Goal: Information Seeking & Learning: Learn about a topic

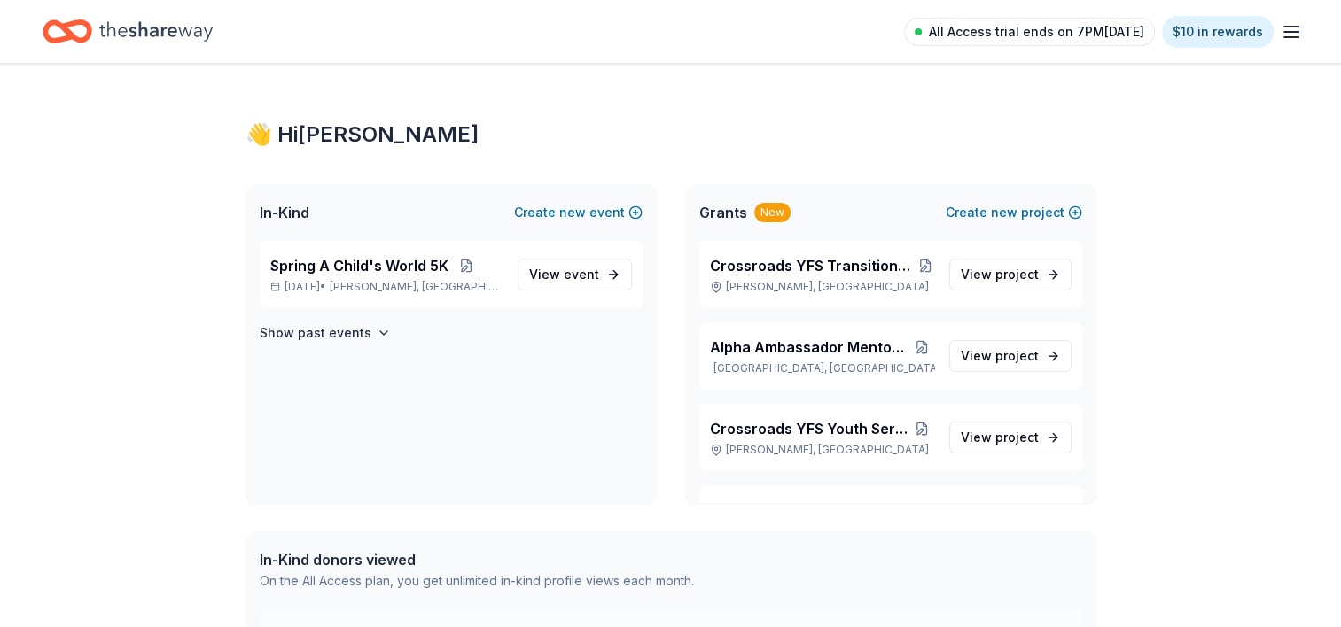
click at [1107, 33] on span "All Access trial ends on 7PM[DATE]" at bounding box center [1036, 31] width 215 height 21
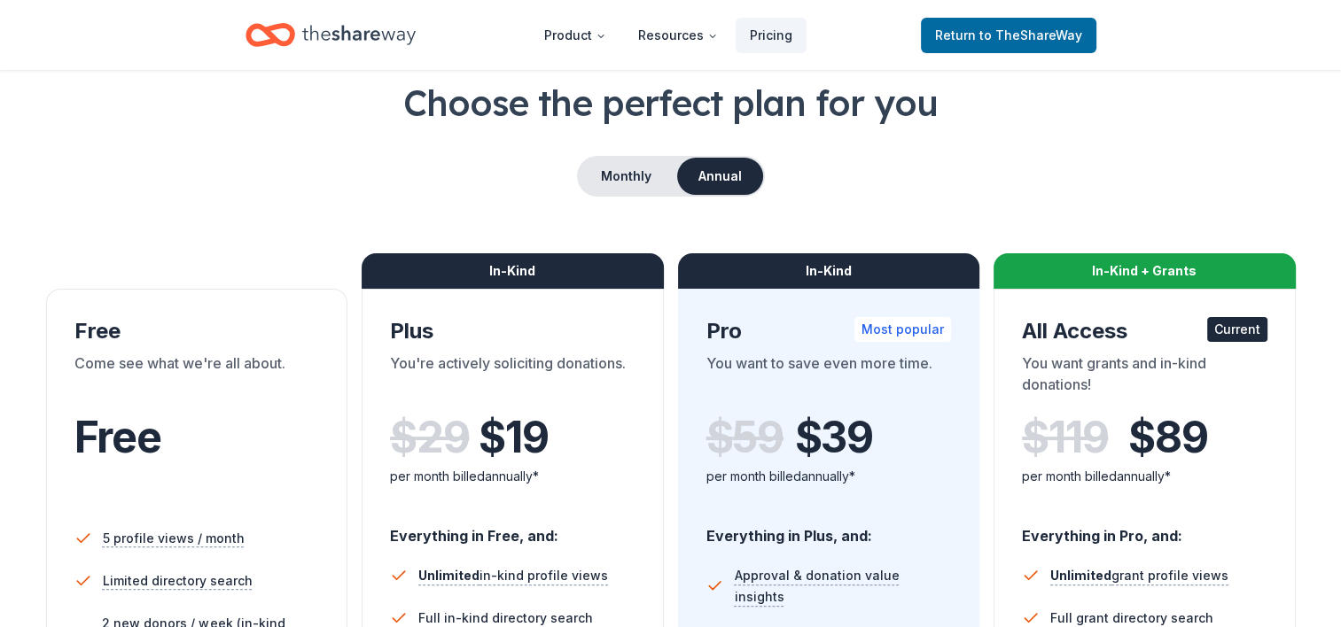
scroll to position [89, 0]
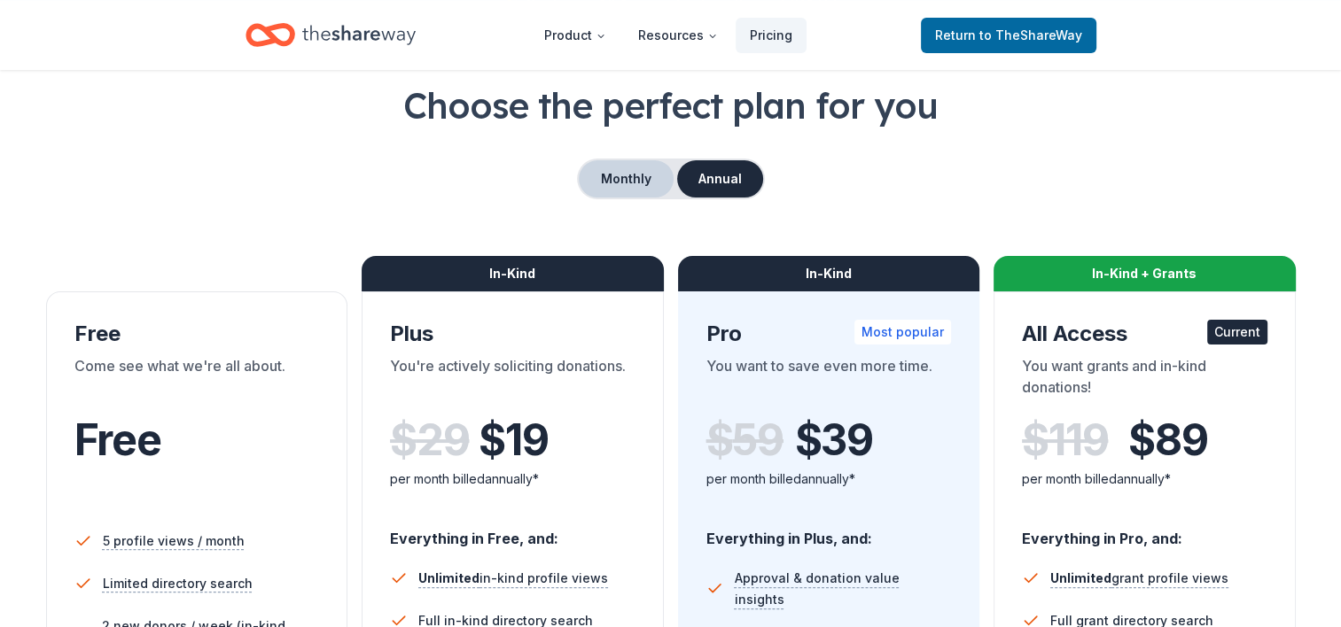
click at [600, 172] on button "Monthly" at bounding box center [626, 178] width 95 height 37
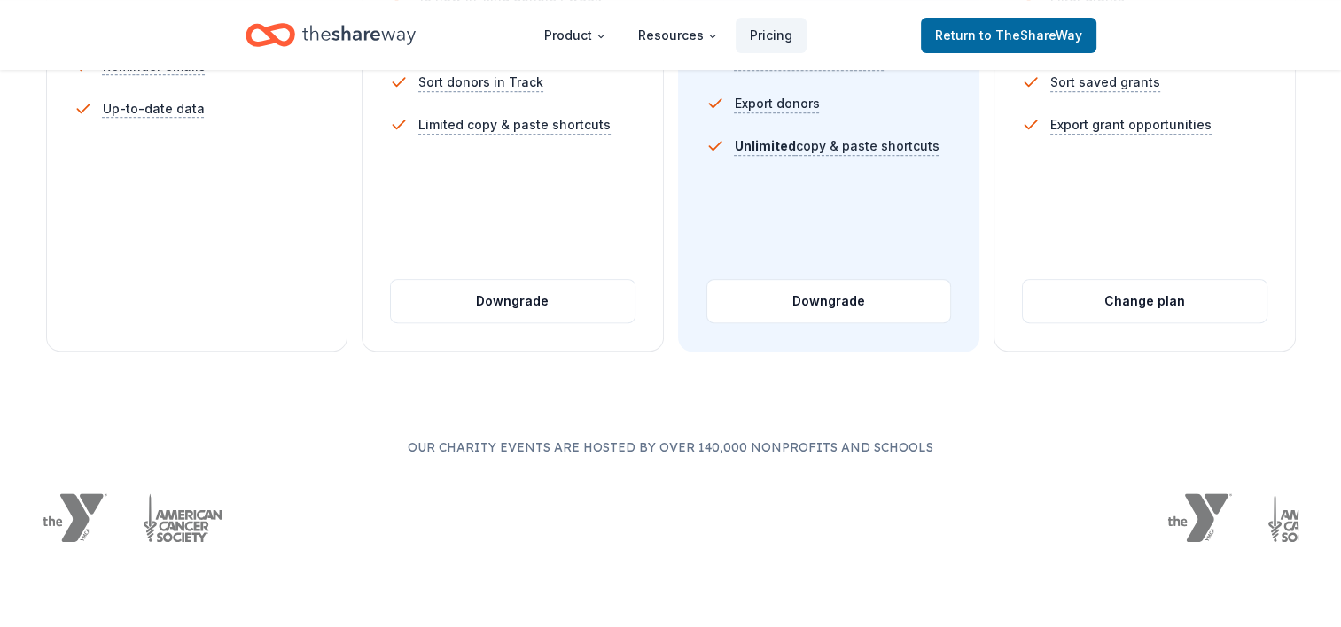
scroll to position [709, 0]
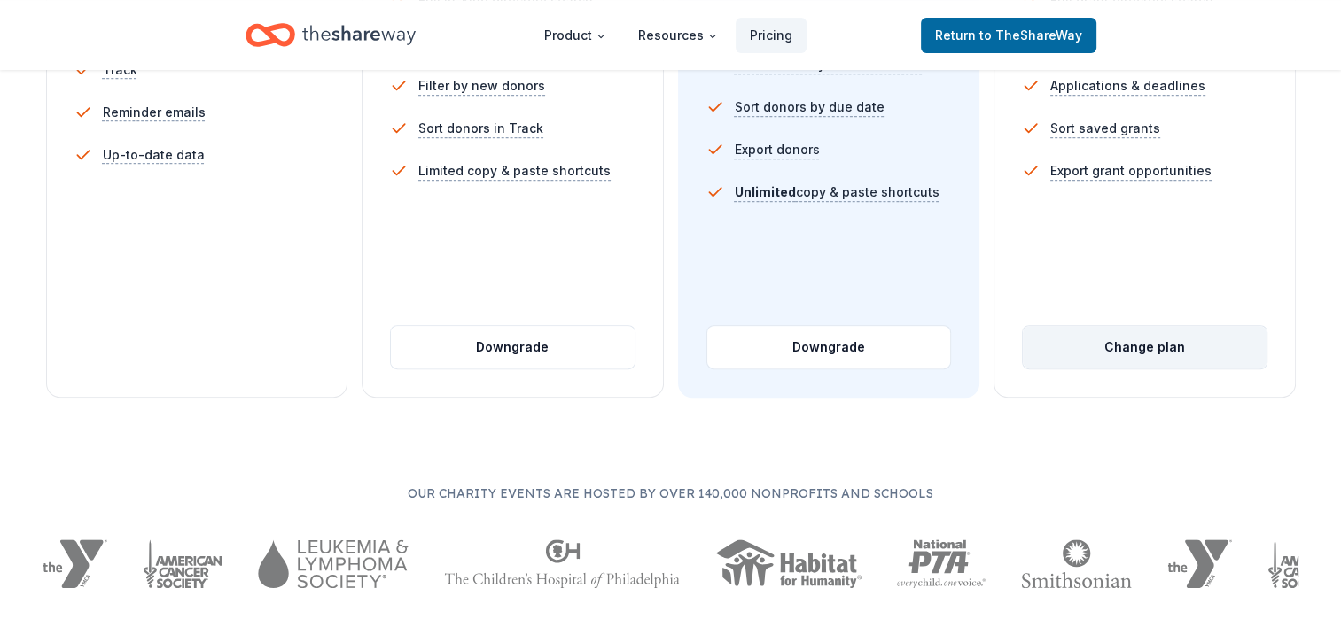
click at [1175, 357] on button "Change plan" at bounding box center [1144, 347] width 244 height 43
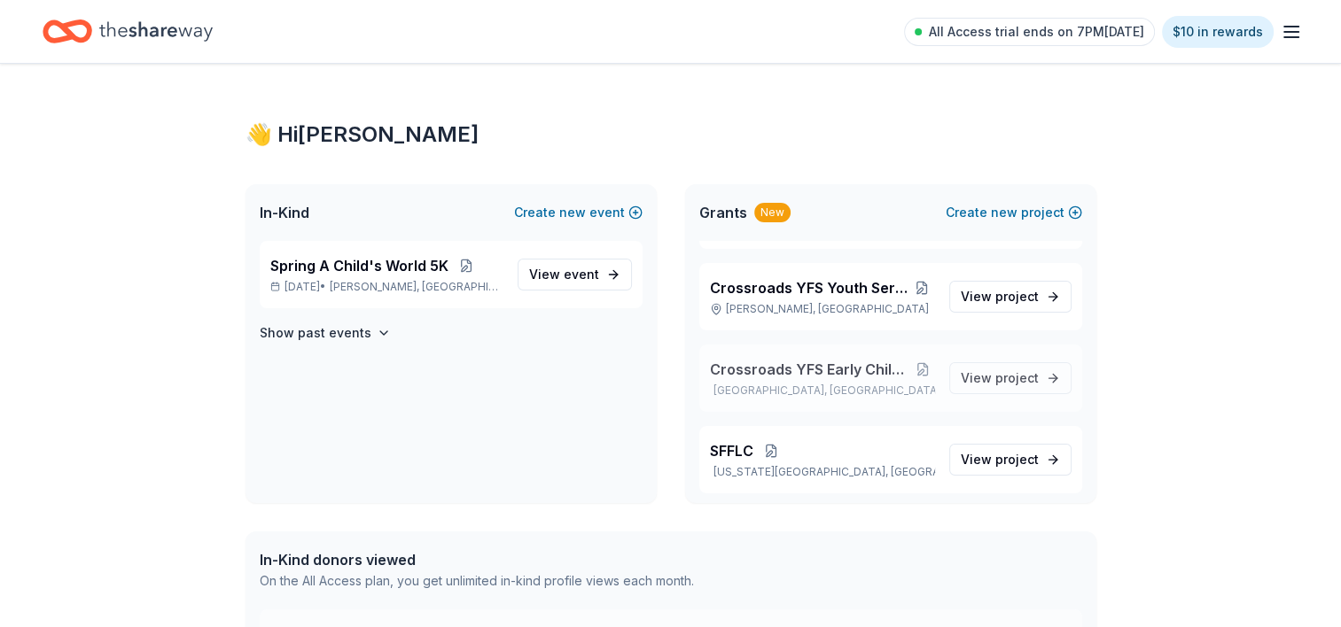
scroll to position [145, 0]
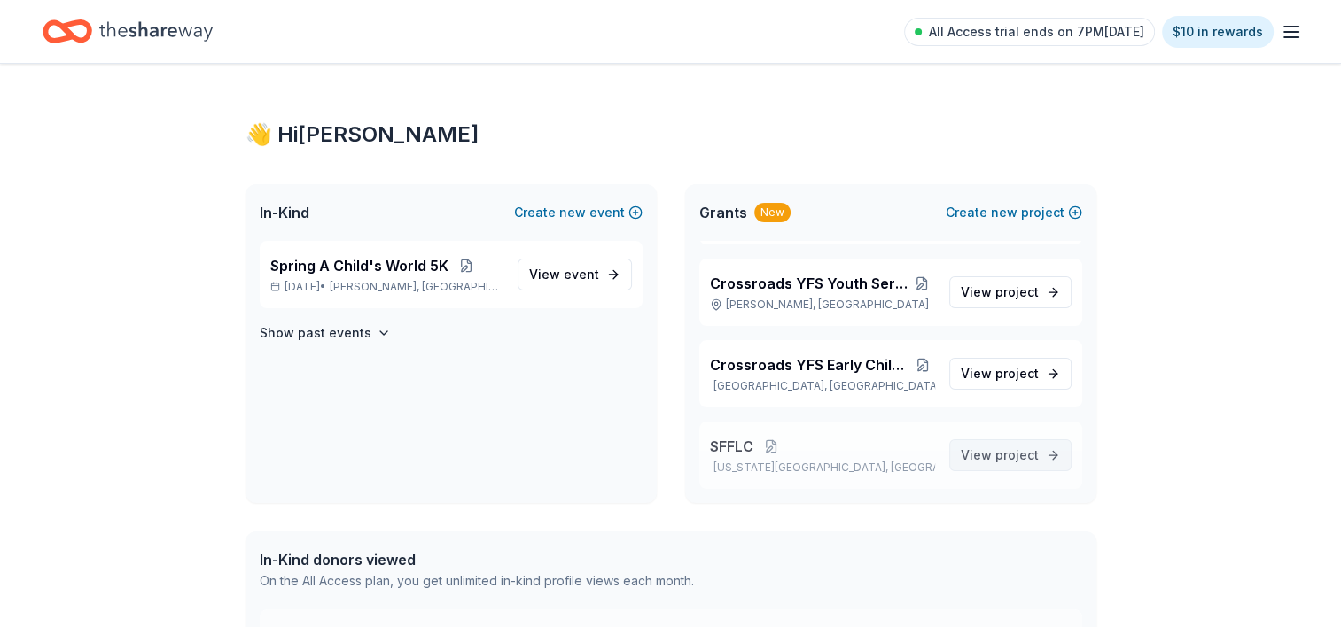
click at [989, 463] on span "View project" at bounding box center [999, 455] width 78 height 21
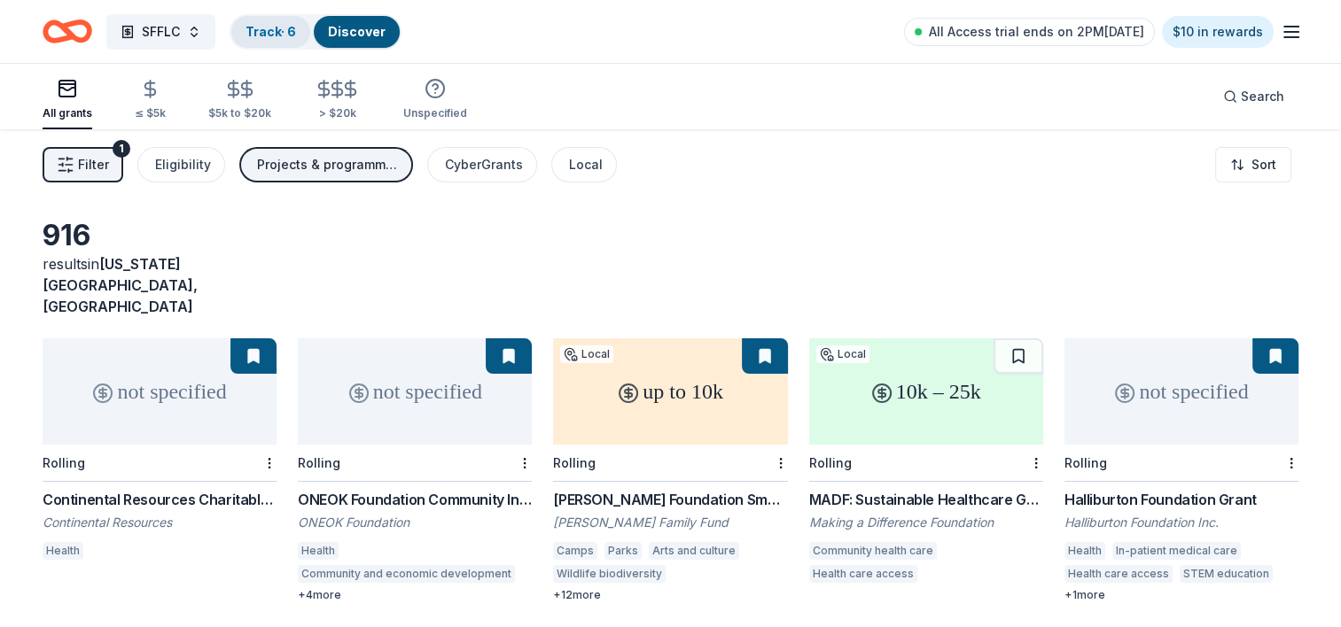
click at [291, 24] on link "Track · 6" at bounding box center [270, 31] width 51 height 15
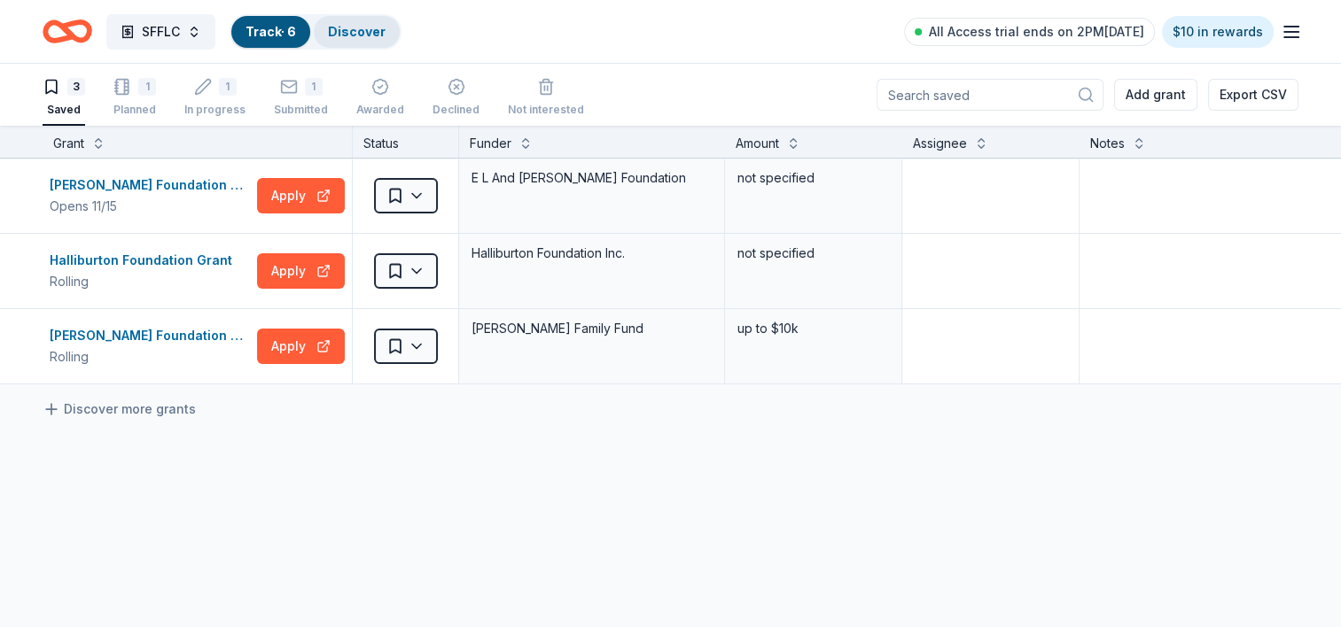
click at [363, 25] on link "Discover" at bounding box center [357, 31] width 58 height 15
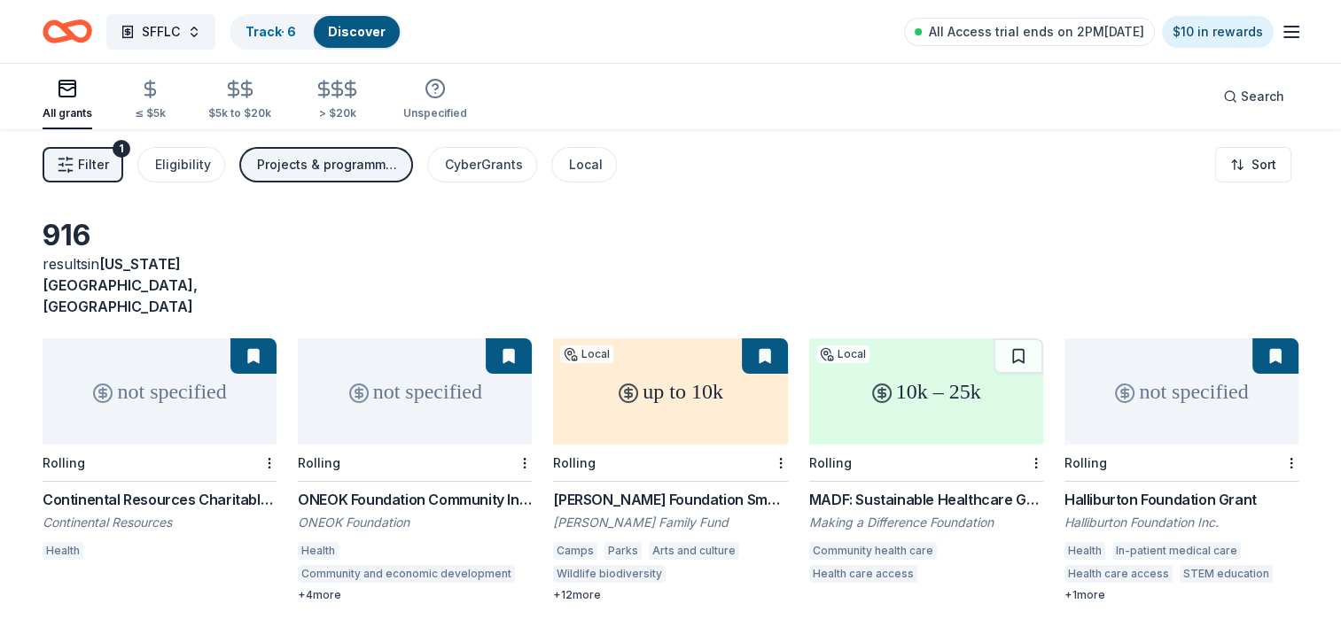
click at [1255, 156] on html "SFFLC Track · 6 Discover All Access trial ends on 2PM, 10/6 $10 in rewards All …" at bounding box center [670, 313] width 1341 height 627
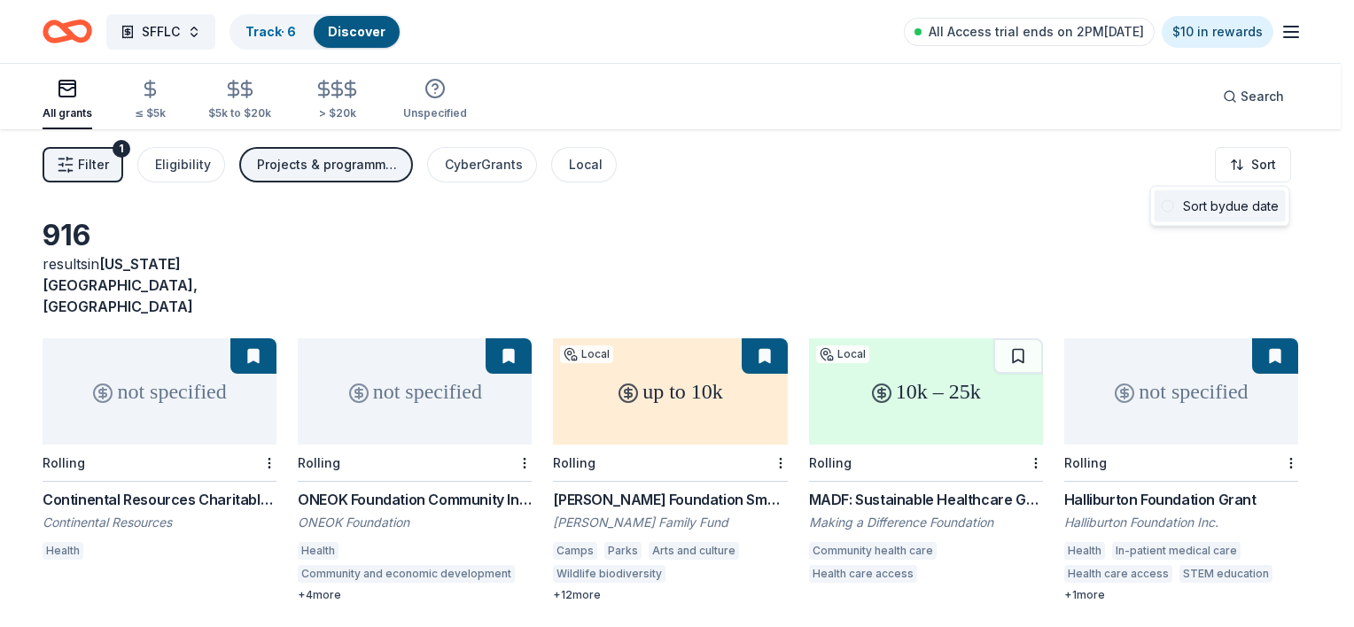
click at [1191, 206] on div "Sort by due date" at bounding box center [1220, 206] width 131 height 32
